Goal: Navigation & Orientation: Understand site structure

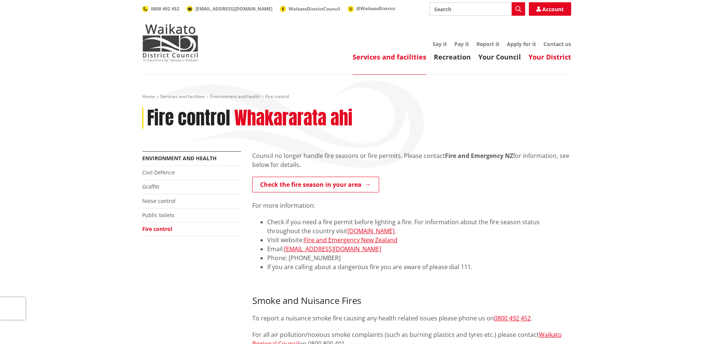
click at [548, 56] on link "Your District" at bounding box center [549, 56] width 43 height 9
click at [146, 95] on link "Home" at bounding box center [148, 96] width 13 height 6
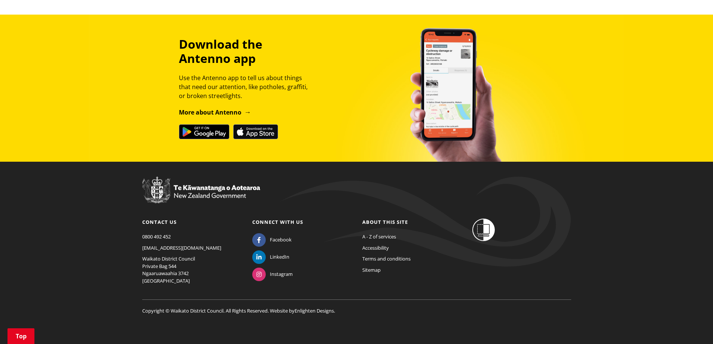
scroll to position [855, 0]
